Goal: Information Seeking & Learning: Learn about a topic

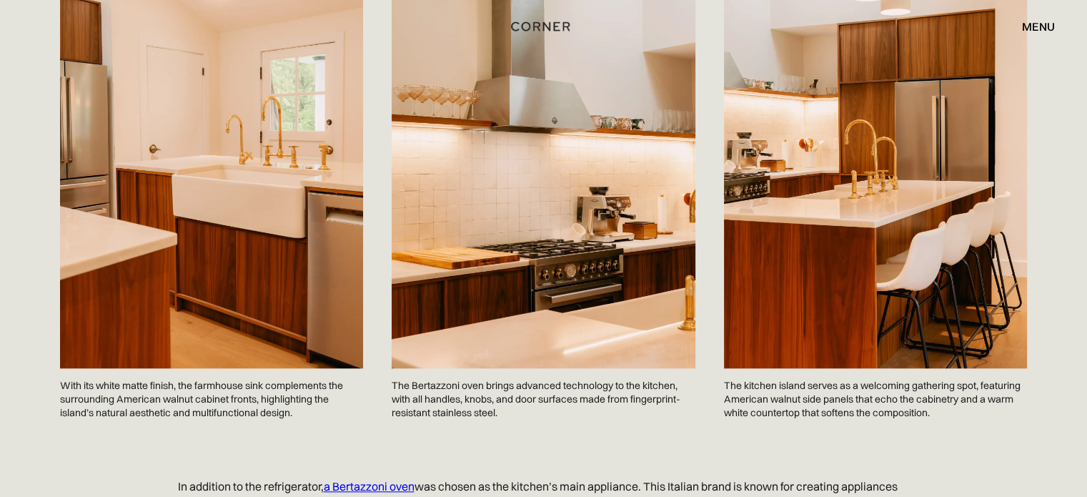
scroll to position [1415, 0]
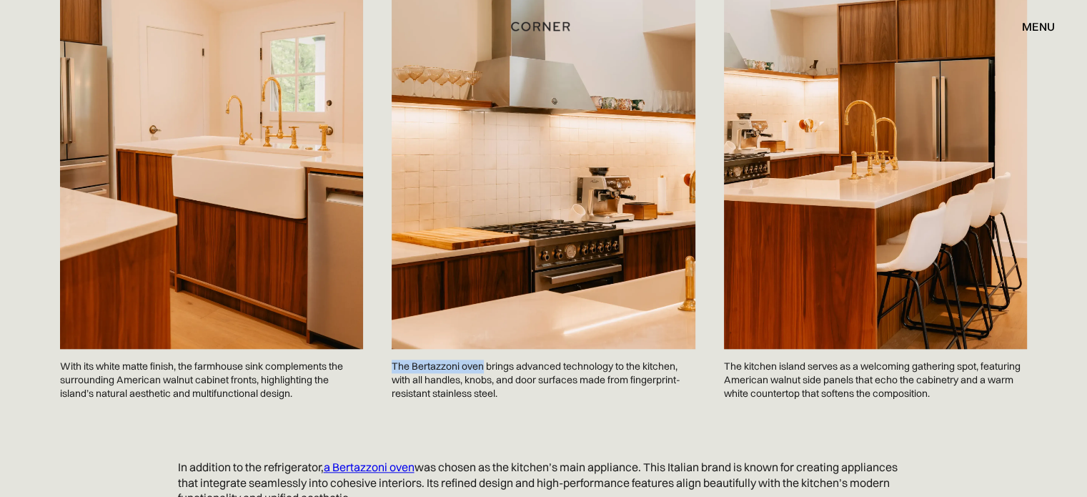
drag, startPoint x: 394, startPoint y: 339, endPoint x: 484, endPoint y: 337, distance: 90.1
click at [484, 349] on p "The Bertazzoni oven brings advanced technology to the kitchen, with all handles…" at bounding box center [543, 380] width 303 height 62
copy p "The Bertazzoni oven"
